Goal: Task Accomplishment & Management: Use online tool/utility

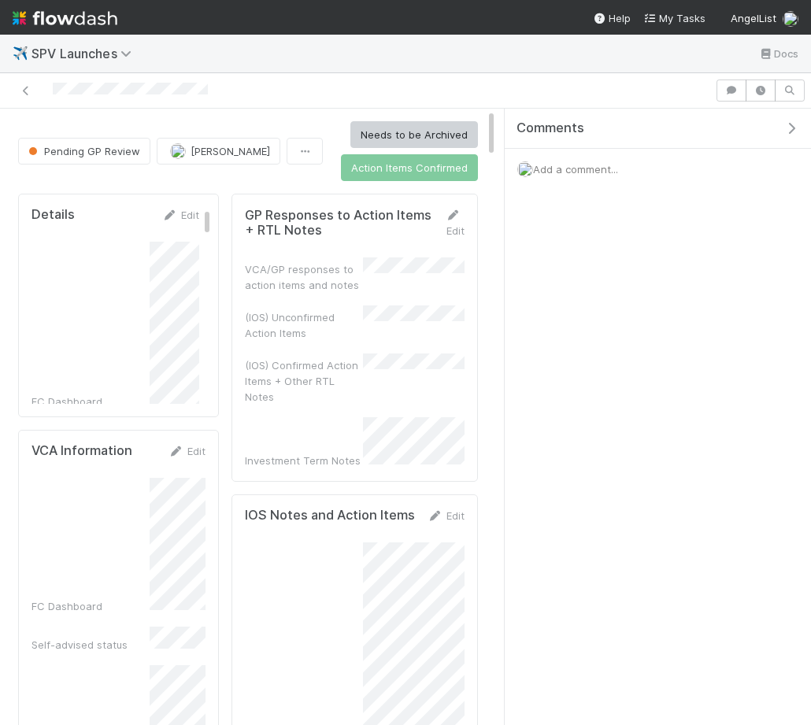
click at [795, 130] on icon "button" at bounding box center [792, 128] width 16 height 13
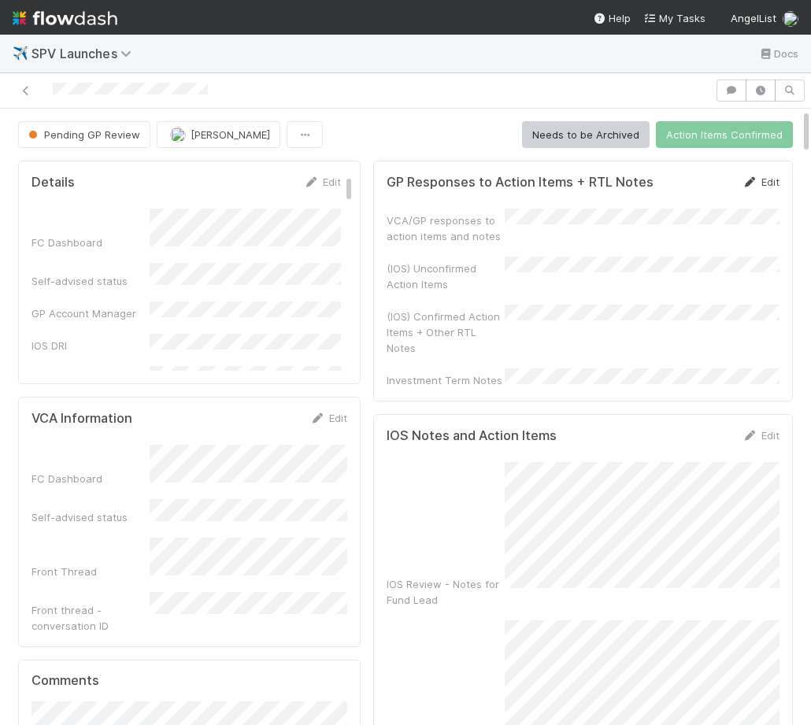
click at [766, 179] on link "Edit" at bounding box center [761, 182] width 37 height 13
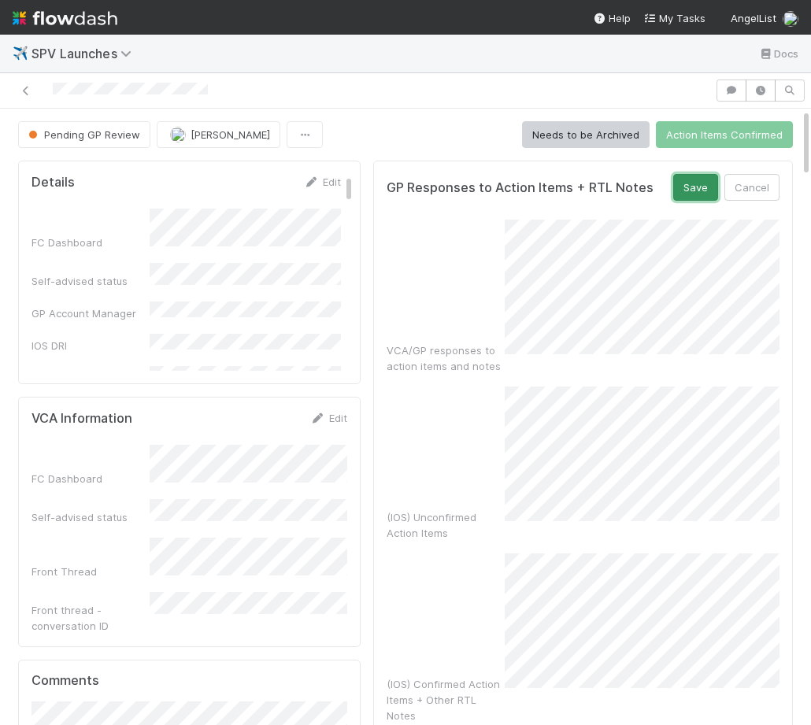
click at [696, 189] on button "Save" at bounding box center [695, 187] width 45 height 27
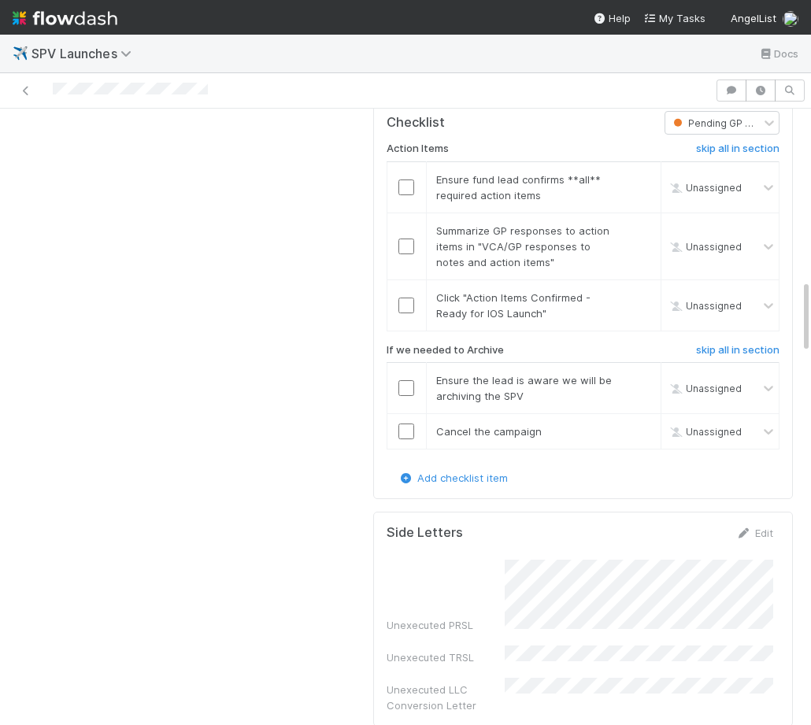
scroll to position [1031, 0]
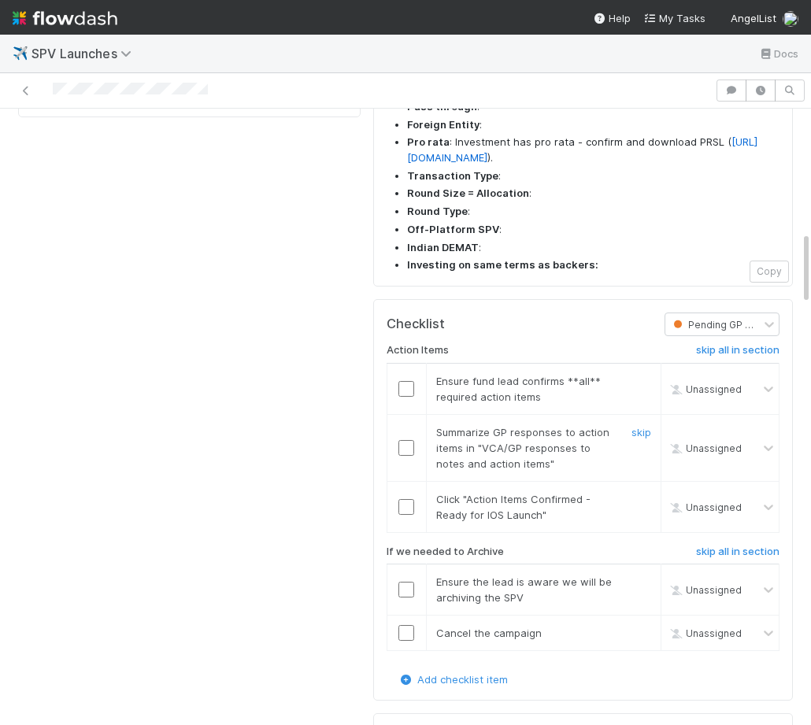
drag, startPoint x: 603, startPoint y: 387, endPoint x: 432, endPoint y: 387, distance: 170.9
click at [591, 426] on span "Summarize GP responses to action items in "VCA/GP responses to notes and action…" at bounding box center [522, 448] width 173 height 44
click at [407, 381] on input "checkbox" at bounding box center [407, 389] width 16 height 16
click at [411, 440] on input "checkbox" at bounding box center [407, 448] width 16 height 16
click at [407, 499] on input "checkbox" at bounding box center [407, 507] width 16 height 16
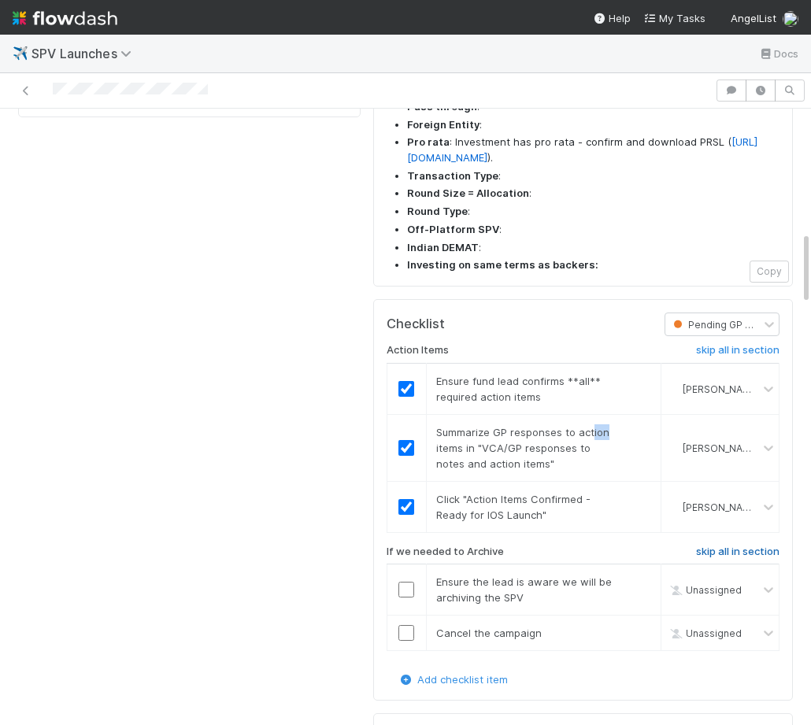
click at [728, 546] on h6 "skip all in section" at bounding box center [737, 552] width 83 height 13
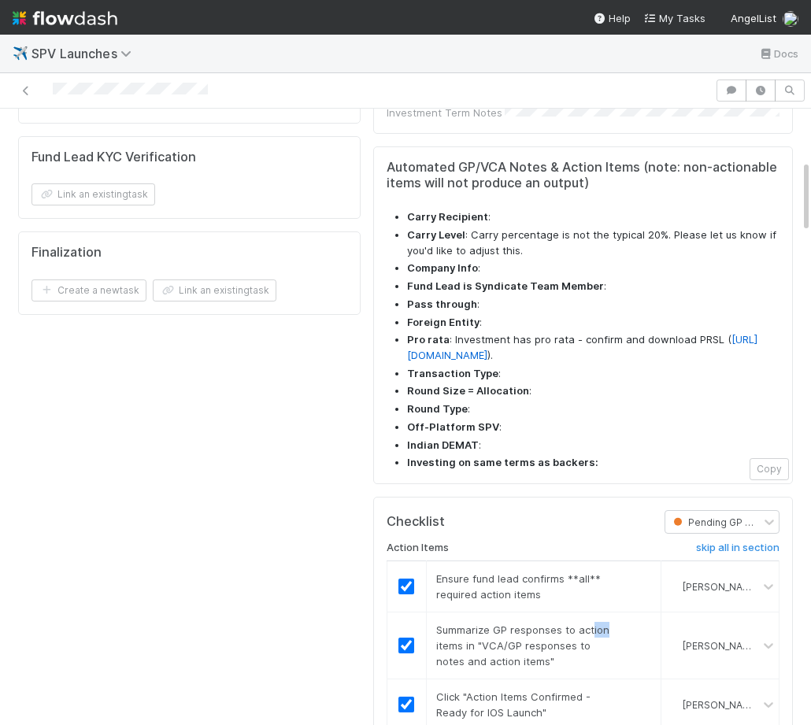
scroll to position [0, 0]
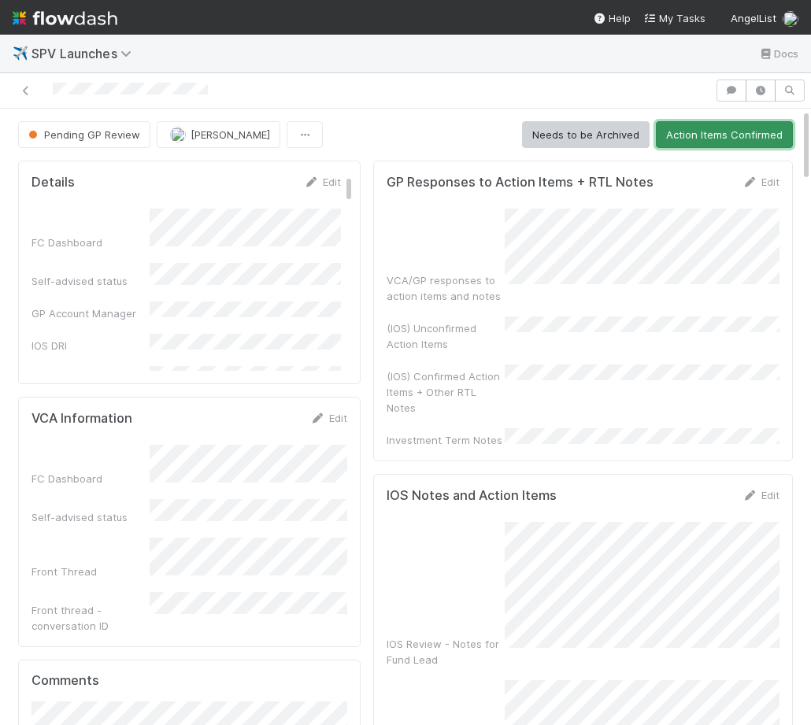
click at [729, 122] on button "Action Items Confirmed" at bounding box center [724, 134] width 137 height 27
